Goal: Task Accomplishment & Management: Complete application form

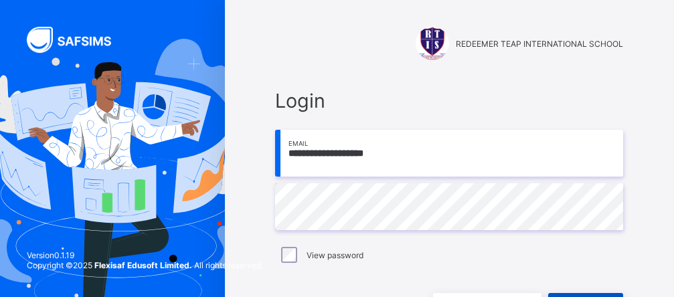
scroll to position [88, 0]
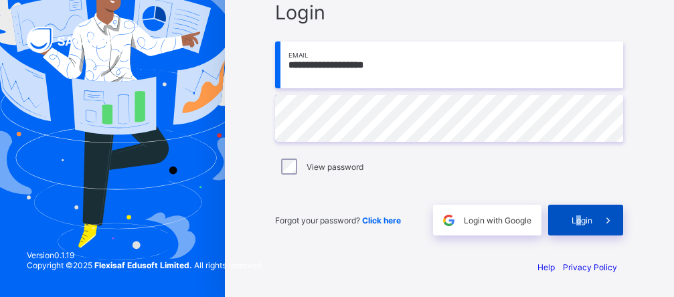
click at [589, 224] on span "Login" at bounding box center [582, 221] width 21 height 10
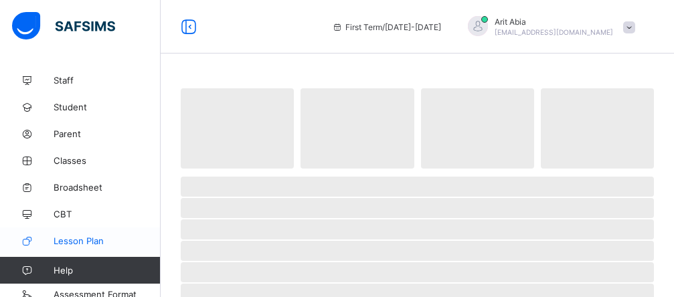
click at [78, 241] on span "Lesson Plan" at bounding box center [107, 241] width 107 height 11
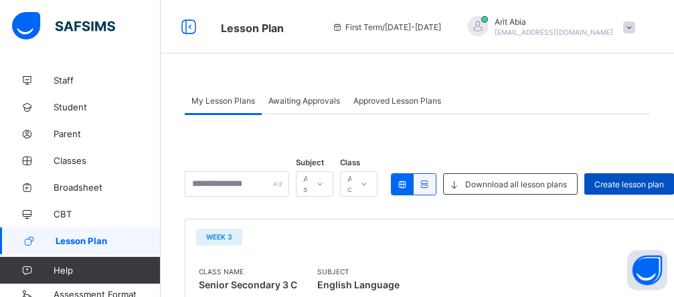
click at [646, 185] on span "Create lesson plan" at bounding box center [630, 184] width 70 height 10
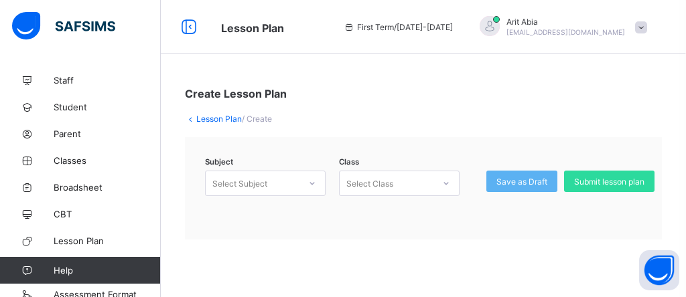
click at [315, 187] on icon at bounding box center [312, 183] width 8 height 13
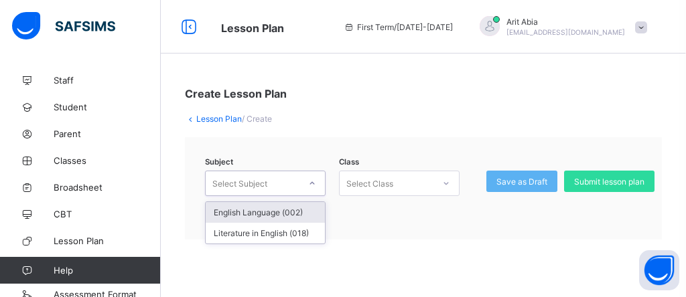
click at [296, 211] on div "English Language (002)" at bounding box center [265, 212] width 119 height 21
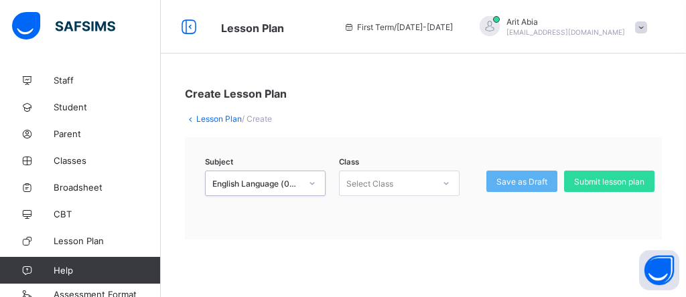
click at [447, 185] on icon at bounding box center [446, 183] width 8 height 13
type input "*****"
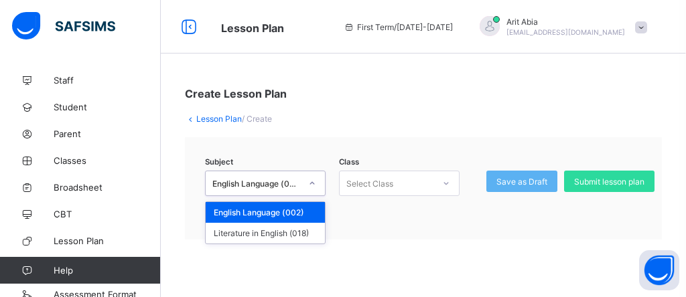
click at [312, 185] on icon at bounding box center [312, 183] width 8 height 13
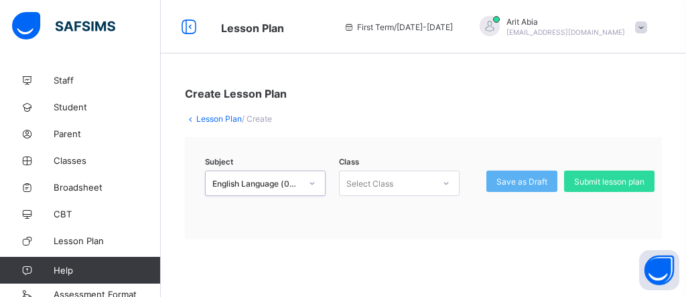
click at [312, 185] on icon at bounding box center [312, 183] width 8 height 13
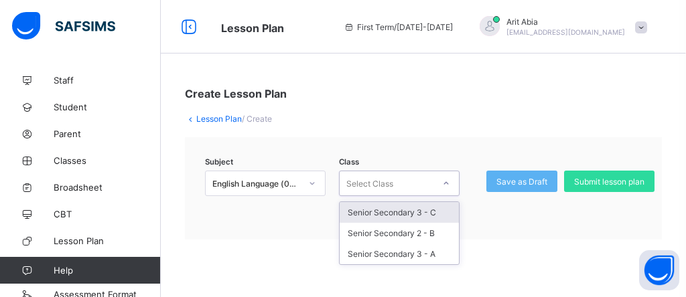
click at [446, 183] on icon at bounding box center [446, 183] width 8 height 13
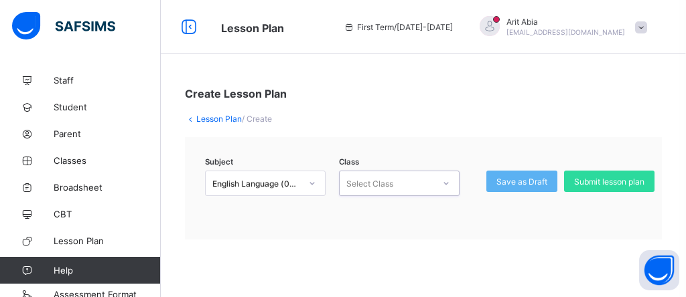
click at [404, 184] on div "Select Class" at bounding box center [386, 183] width 94 height 19
type input "******"
